Goal: Check status: Check status

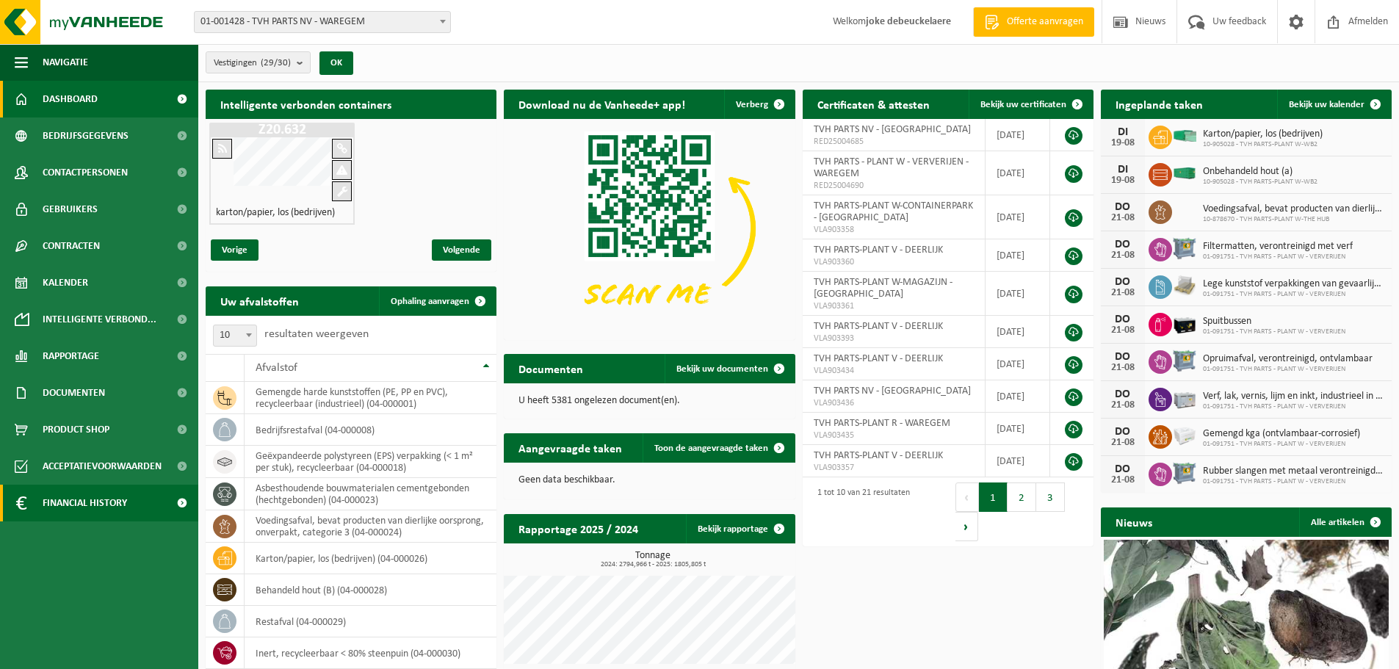
click at [103, 507] on span "Financial History" at bounding box center [85, 503] width 84 height 37
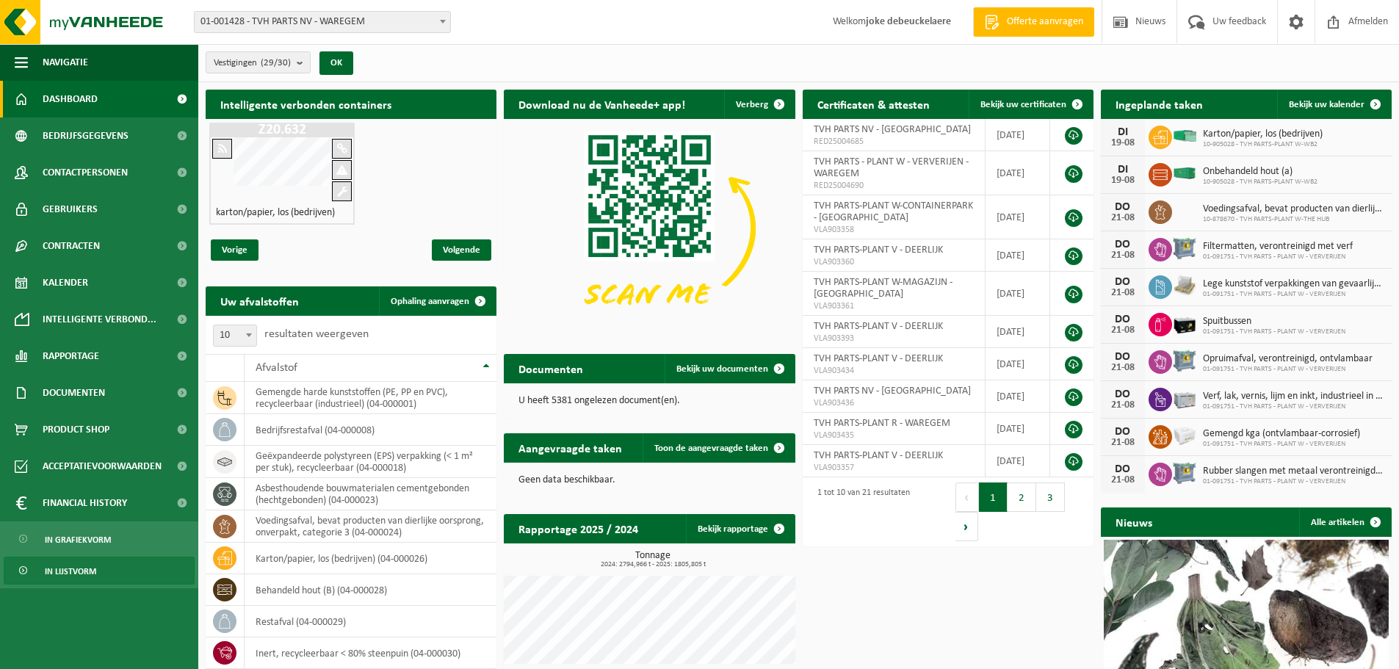
click at [82, 572] on span "In lijstvorm" at bounding box center [70, 572] width 51 height 28
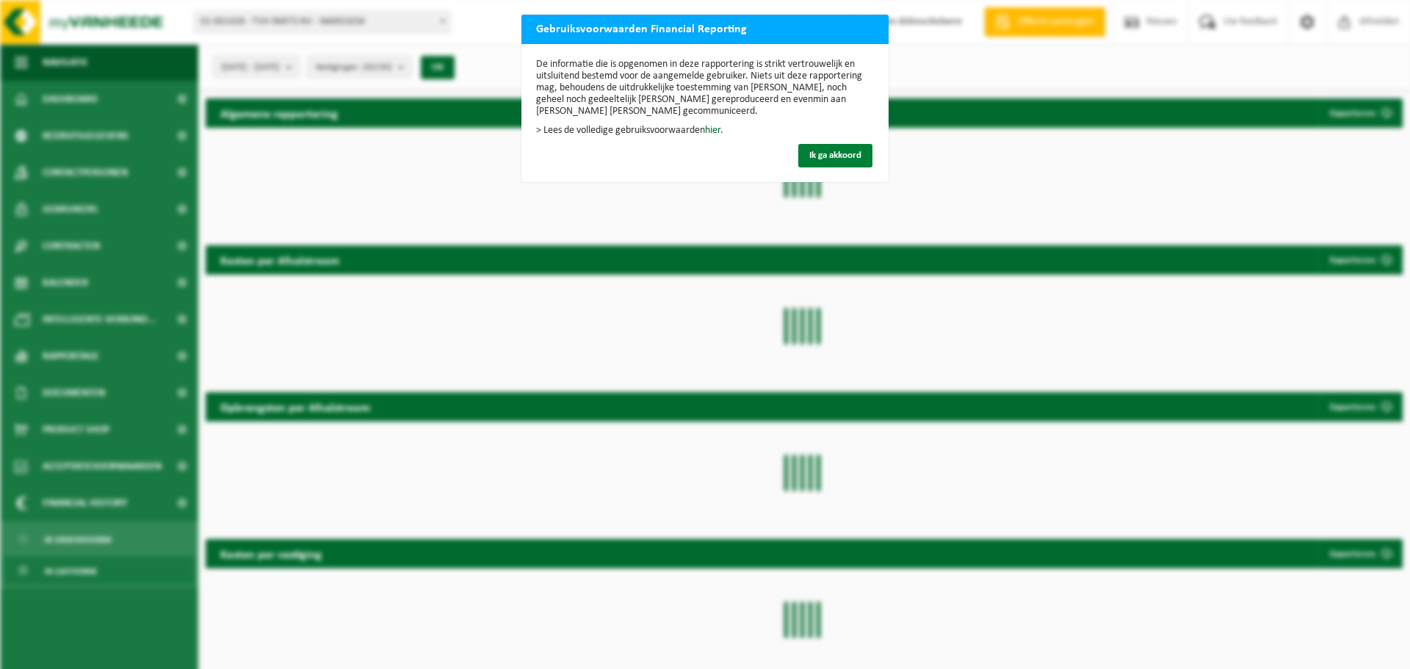
click at [824, 158] on span "Ik ga akkoord" at bounding box center [836, 156] width 52 height 10
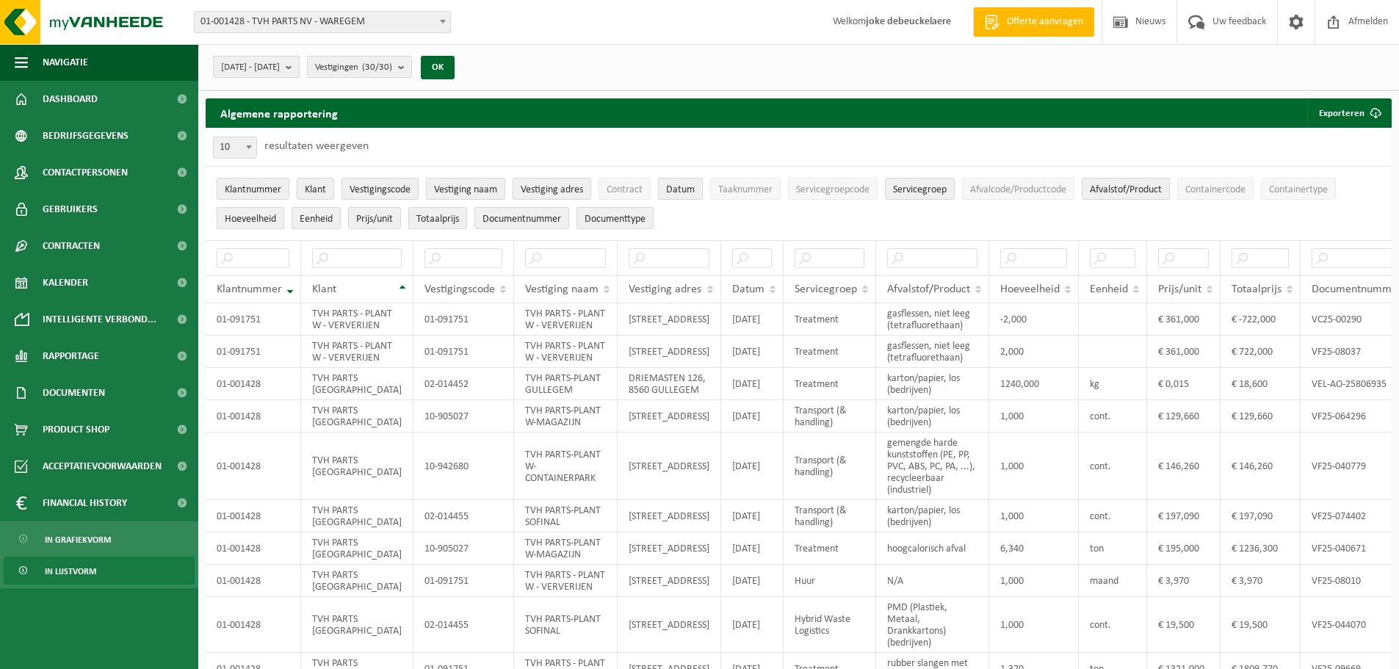
click at [299, 72] on b "submit" at bounding box center [292, 67] width 13 height 21
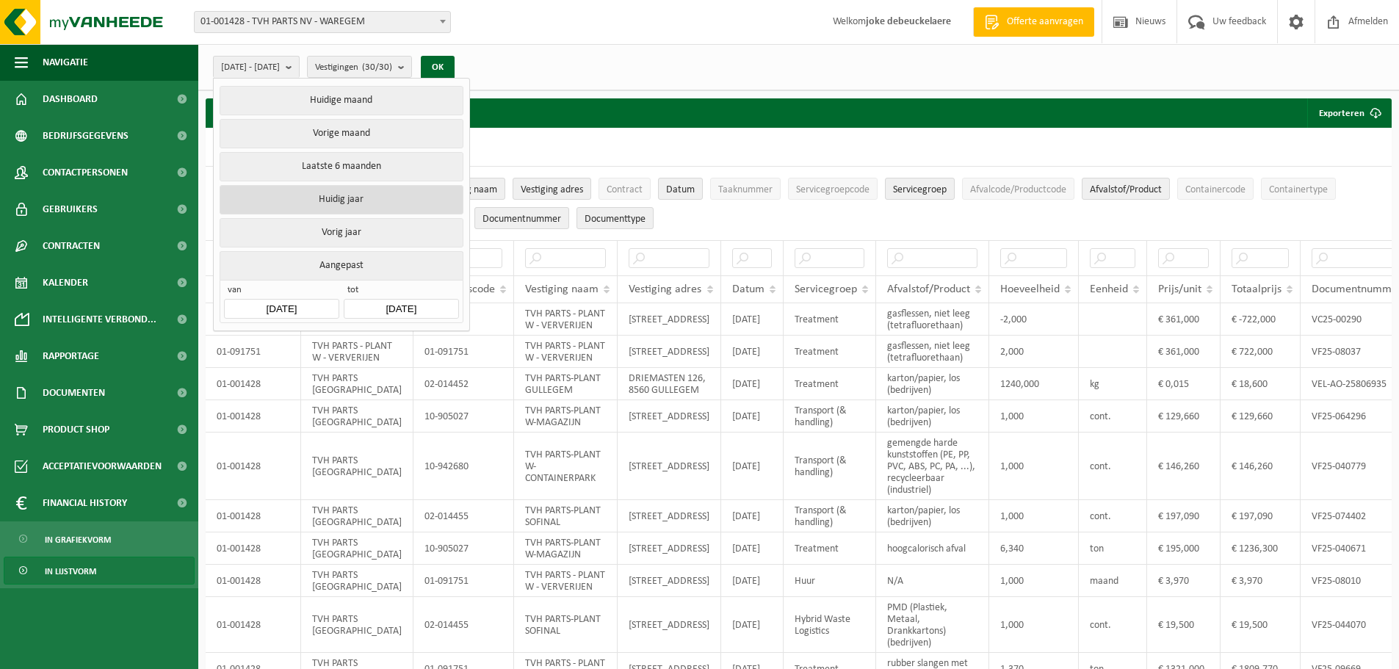
click at [366, 201] on button "Huidig jaar" at bounding box center [341, 199] width 243 height 29
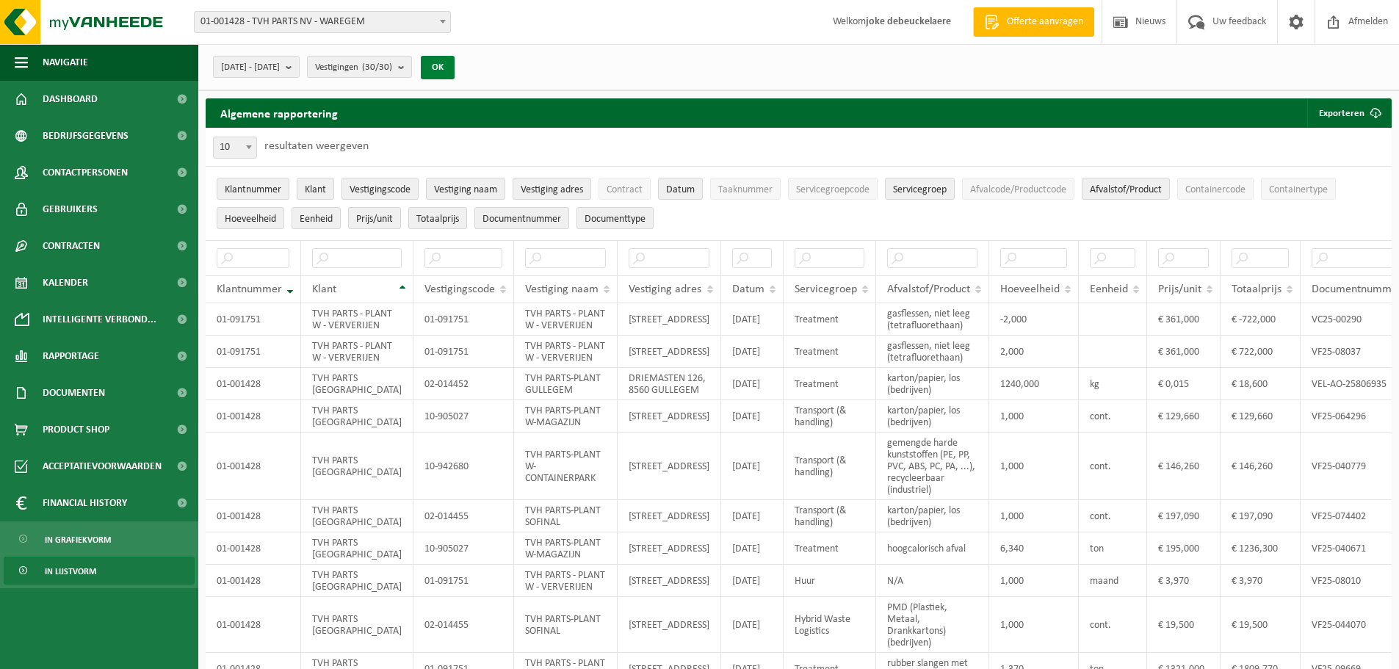
click at [455, 65] on button "OK" at bounding box center [438, 68] width 34 height 24
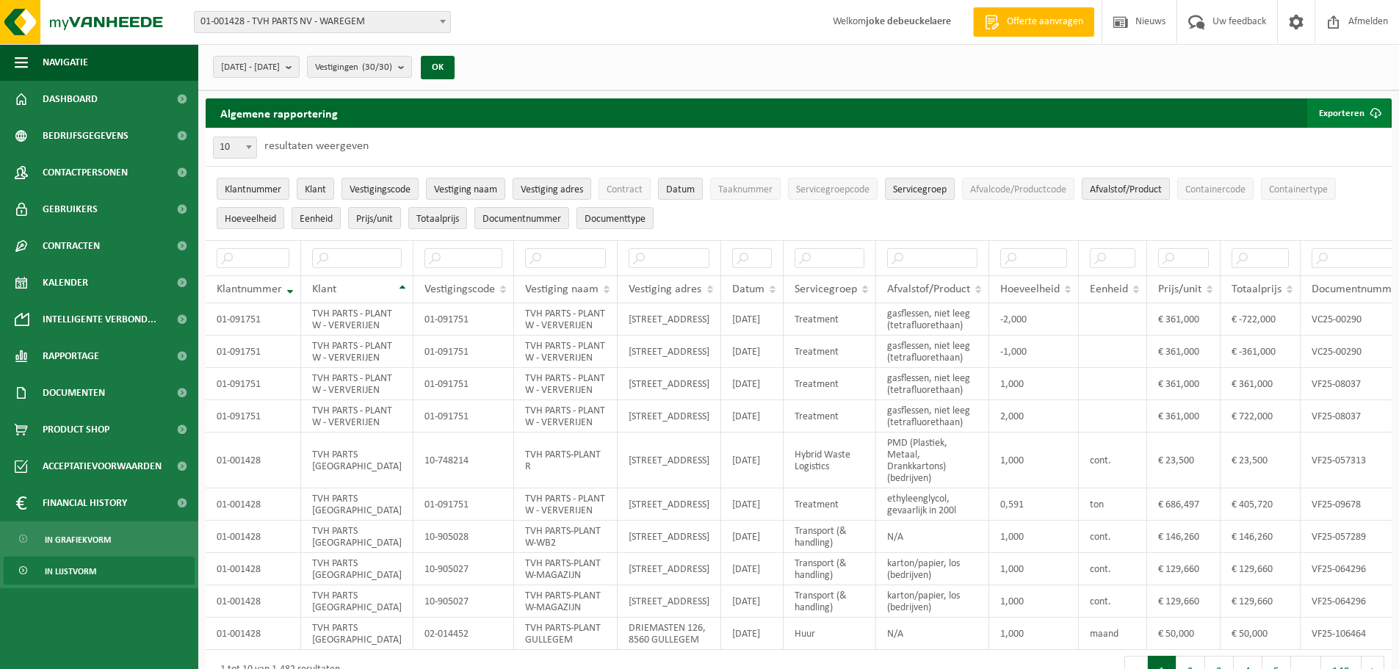
click at [1362, 112] on span "button" at bounding box center [1375, 112] width 29 height 29
click at [1334, 170] on link "Alle beschikbare kolommen" at bounding box center [1323, 171] width 133 height 29
